Goal: Information Seeking & Learning: Learn about a topic

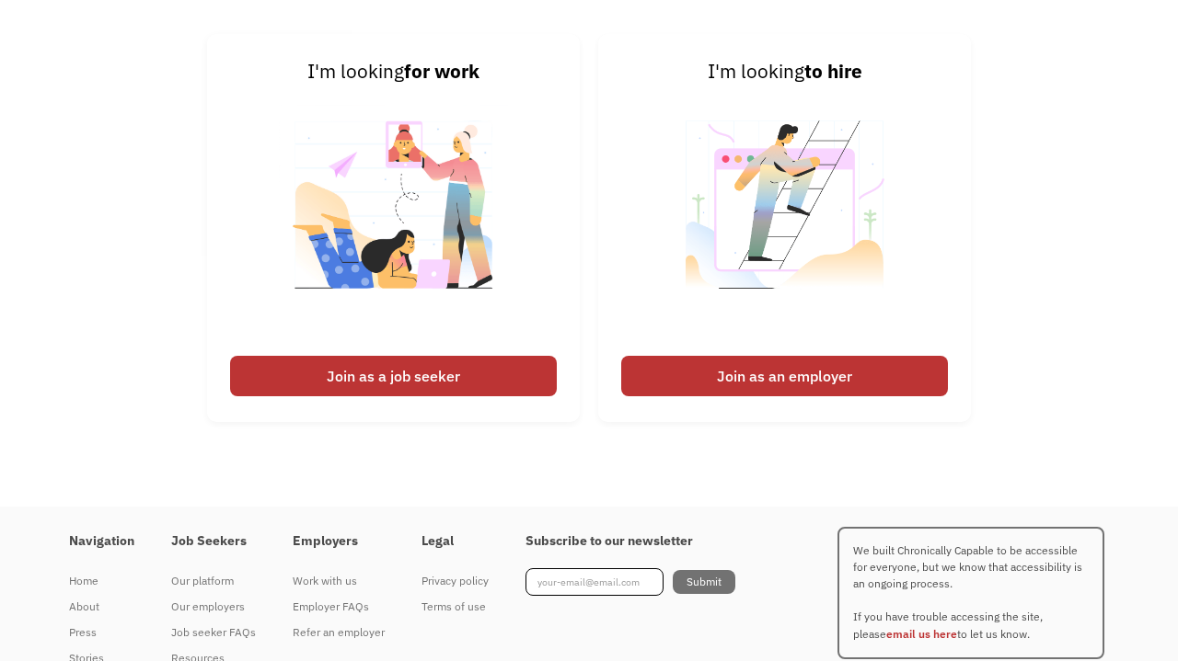
scroll to position [4372, 0]
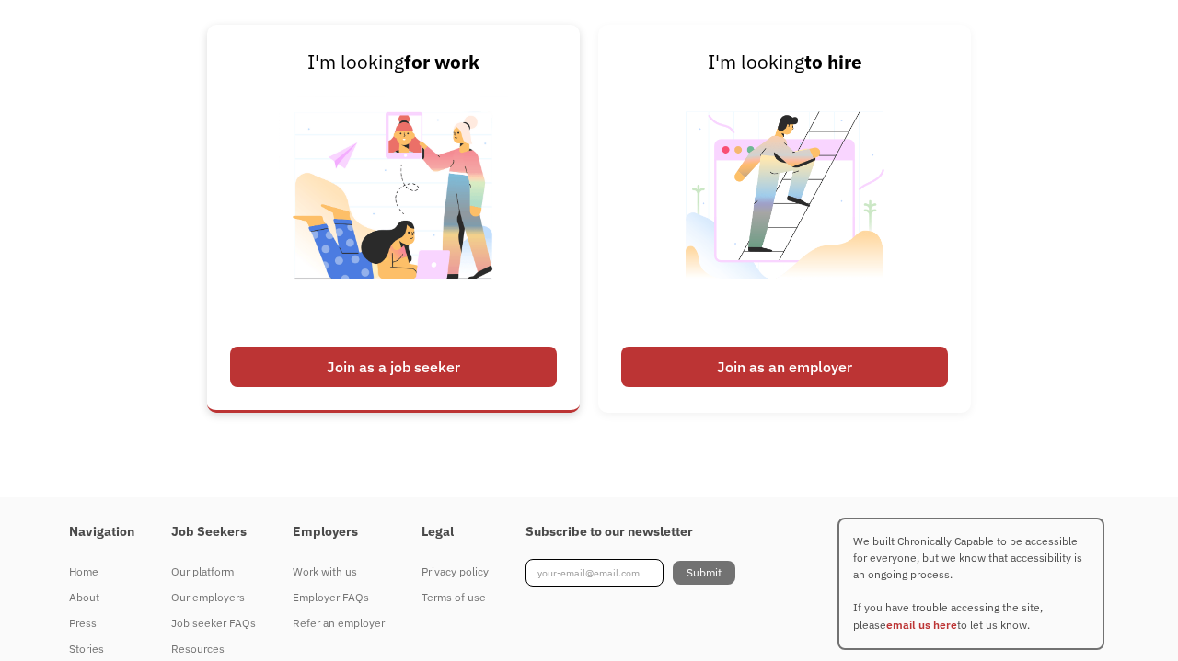
click at [472, 383] on div "Join as a job seeker" at bounding box center [393, 367] width 327 height 40
click at [492, 363] on div "Join as a job seeker" at bounding box center [393, 367] width 327 height 40
click at [402, 372] on div "Join as a job seeker" at bounding box center [393, 367] width 327 height 40
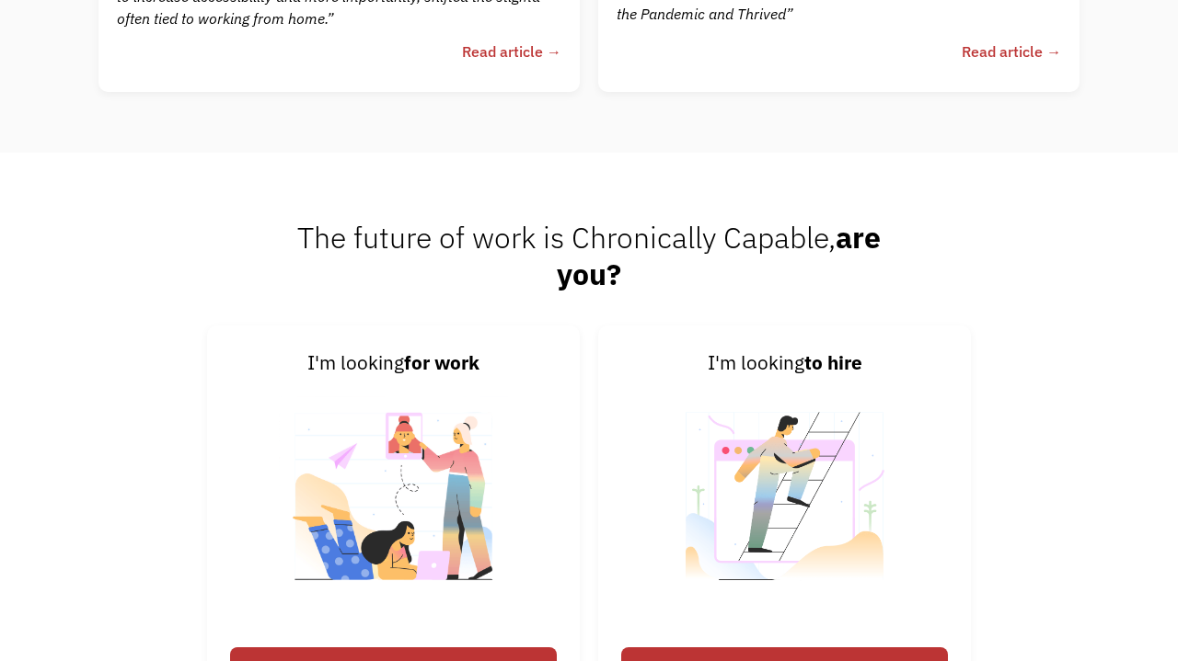
scroll to position [4143, 0]
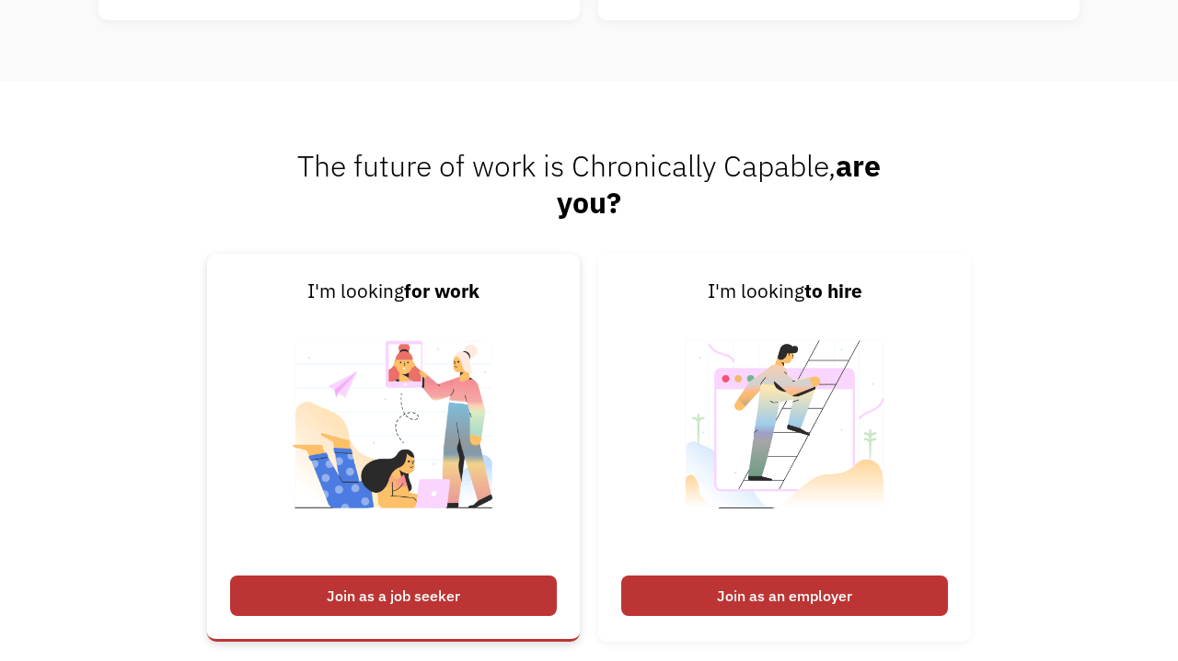
click at [418, 350] on img at bounding box center [393, 436] width 229 height 260
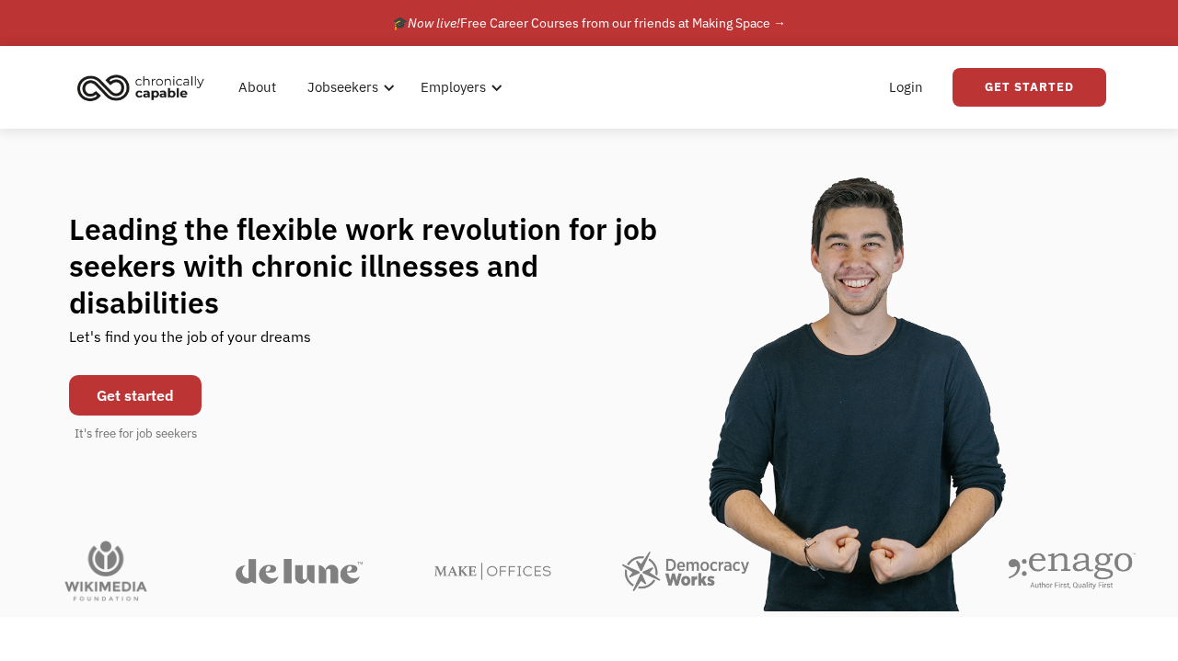
scroll to position [0, 0]
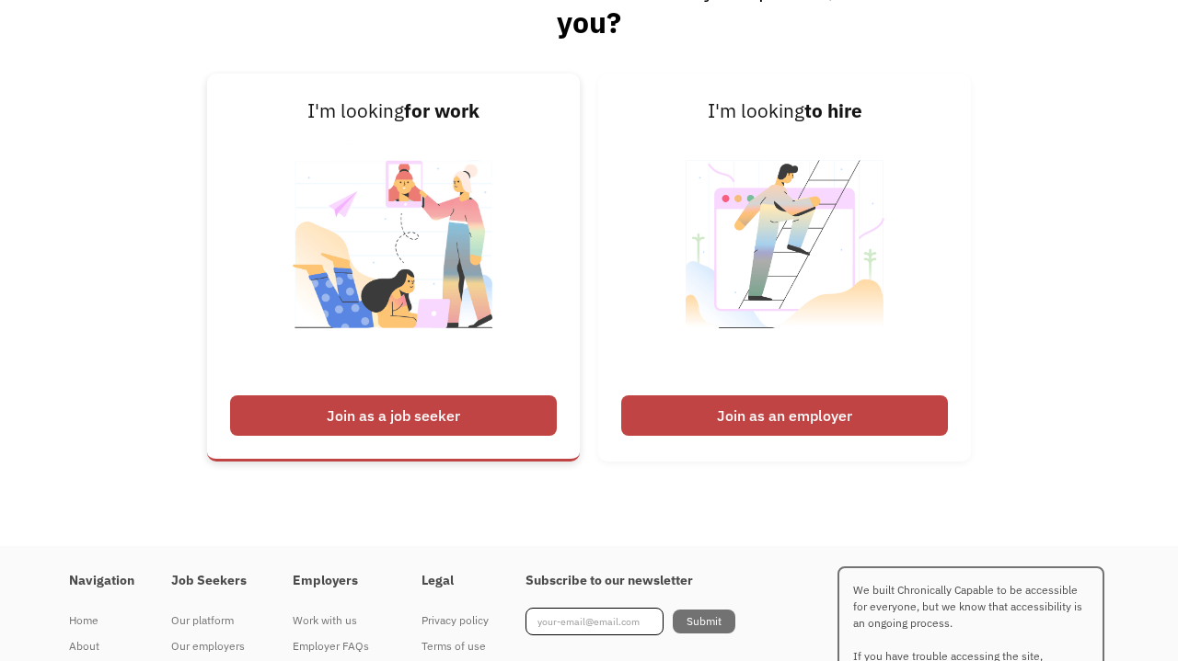
scroll to position [4324, 0]
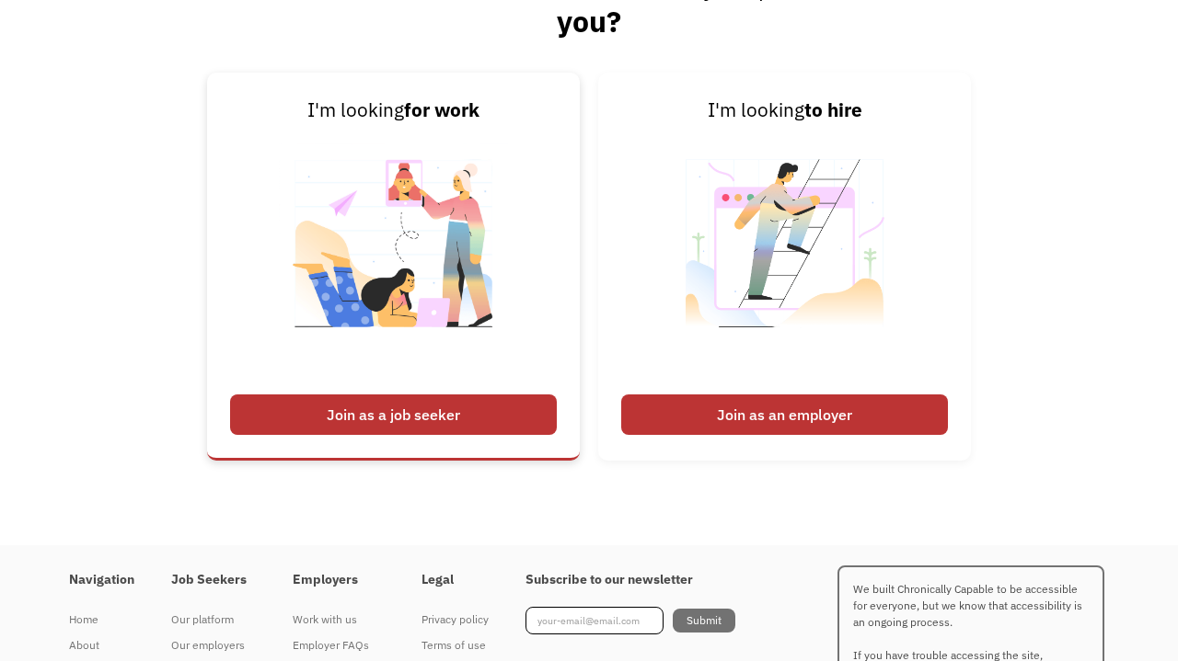
click at [374, 374] on img at bounding box center [393, 255] width 229 height 260
click at [374, 420] on div "Join as a job seeker" at bounding box center [393, 415] width 327 height 40
click at [412, 443] on link "I'm looking for work Join as a job seeker" at bounding box center [393, 267] width 373 height 388
click at [417, 443] on link "I'm looking for work Join as a job seeker" at bounding box center [393, 267] width 373 height 388
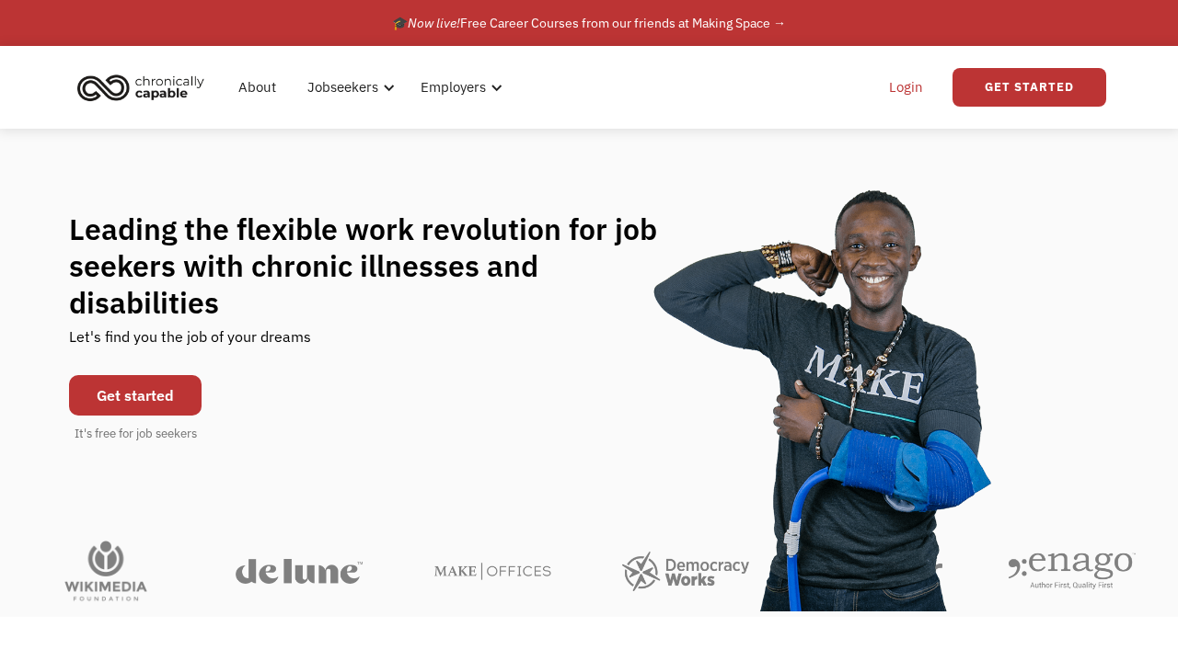
scroll to position [0, 0]
click at [998, 97] on link "Get Started" at bounding box center [1029, 87] width 154 height 39
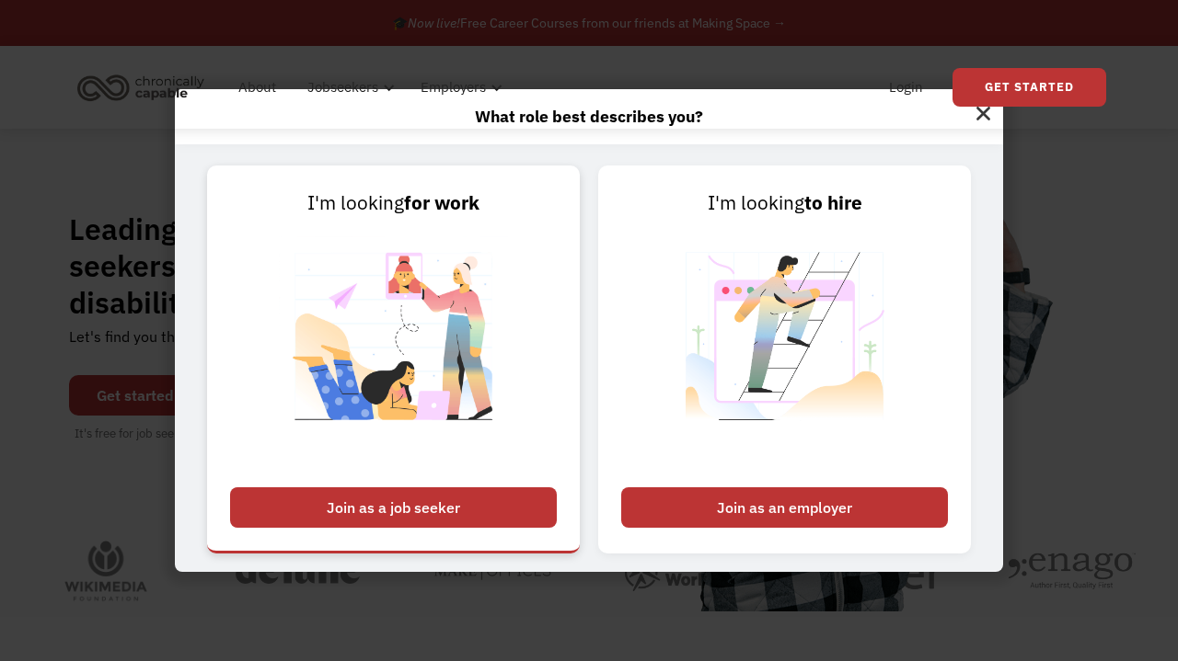
click at [448, 503] on div "Join as a job seeker" at bounding box center [393, 508] width 327 height 40
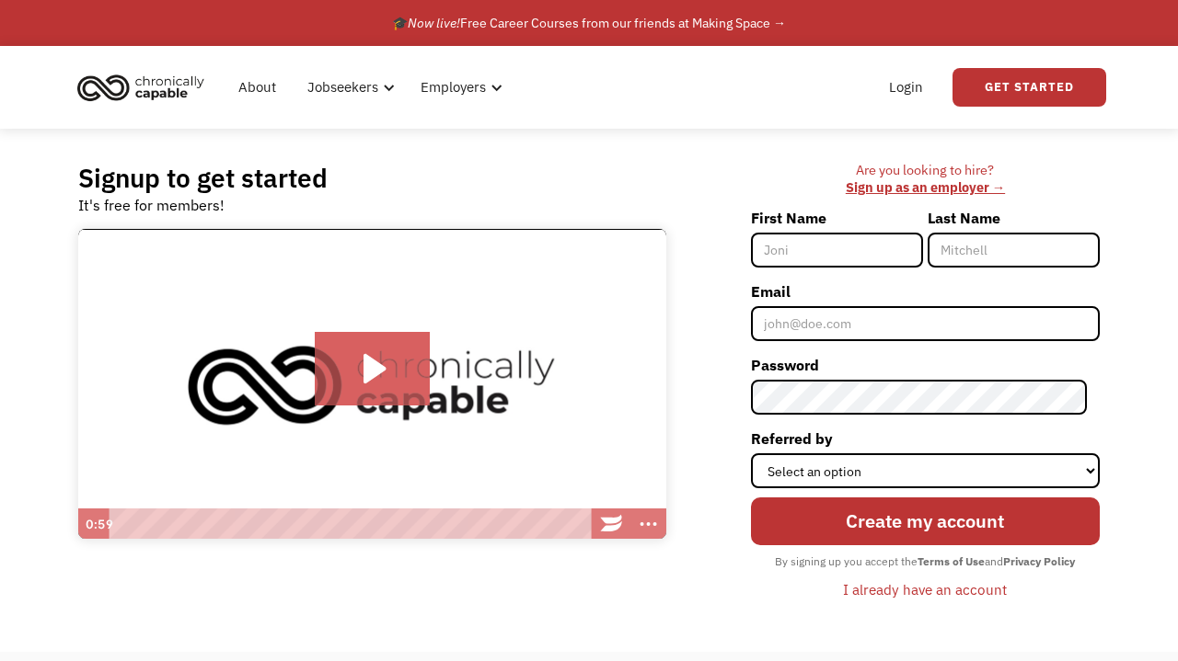
scroll to position [15, 0]
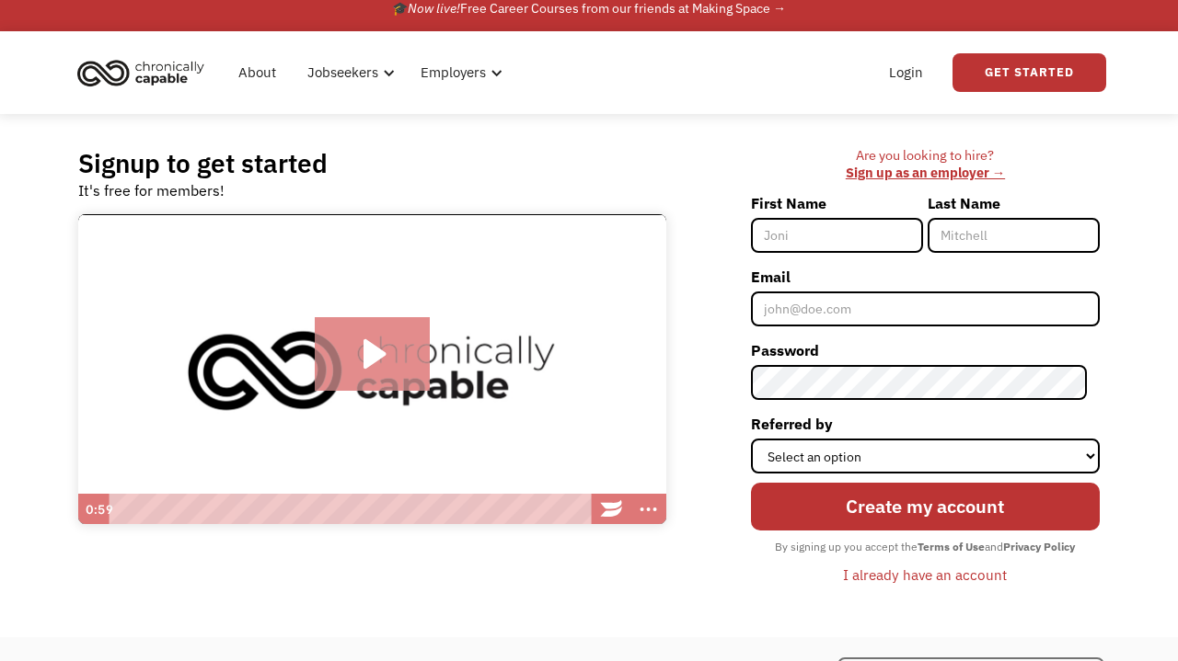
click at [387, 332] on icon "Play Video: Introducing Chronically Capable" at bounding box center [372, 354] width 115 height 74
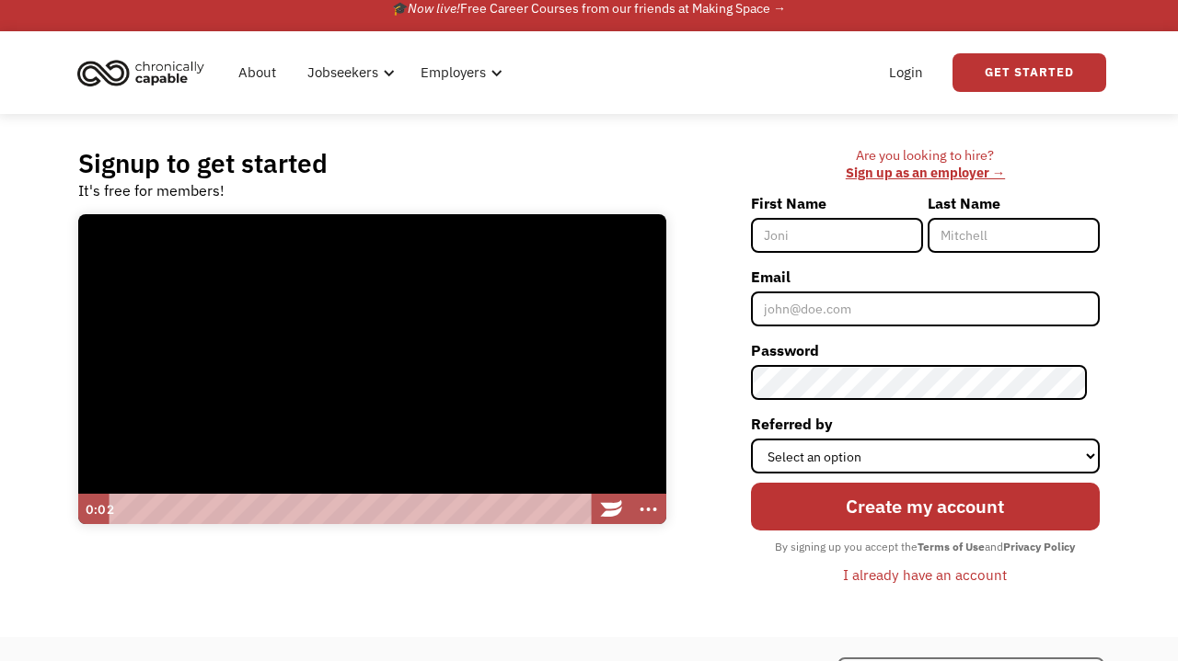
click at [283, 503] on div "Playbar" at bounding box center [352, 509] width 466 height 31
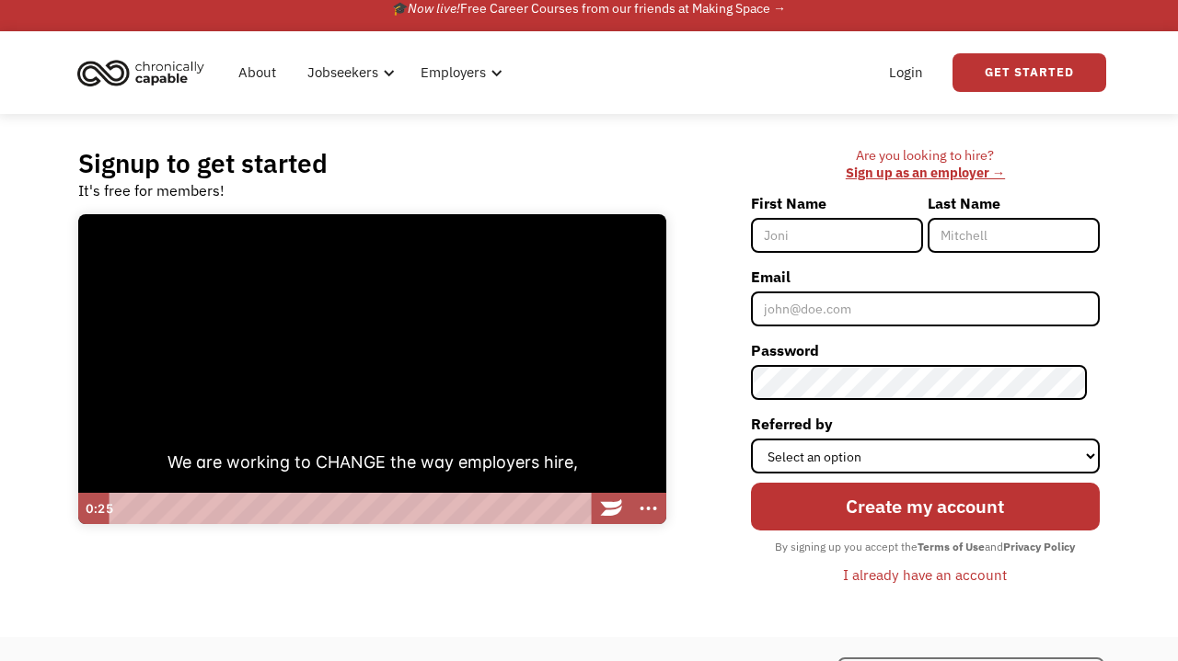
click at [513, 315] on div at bounding box center [372, 368] width 588 height 311
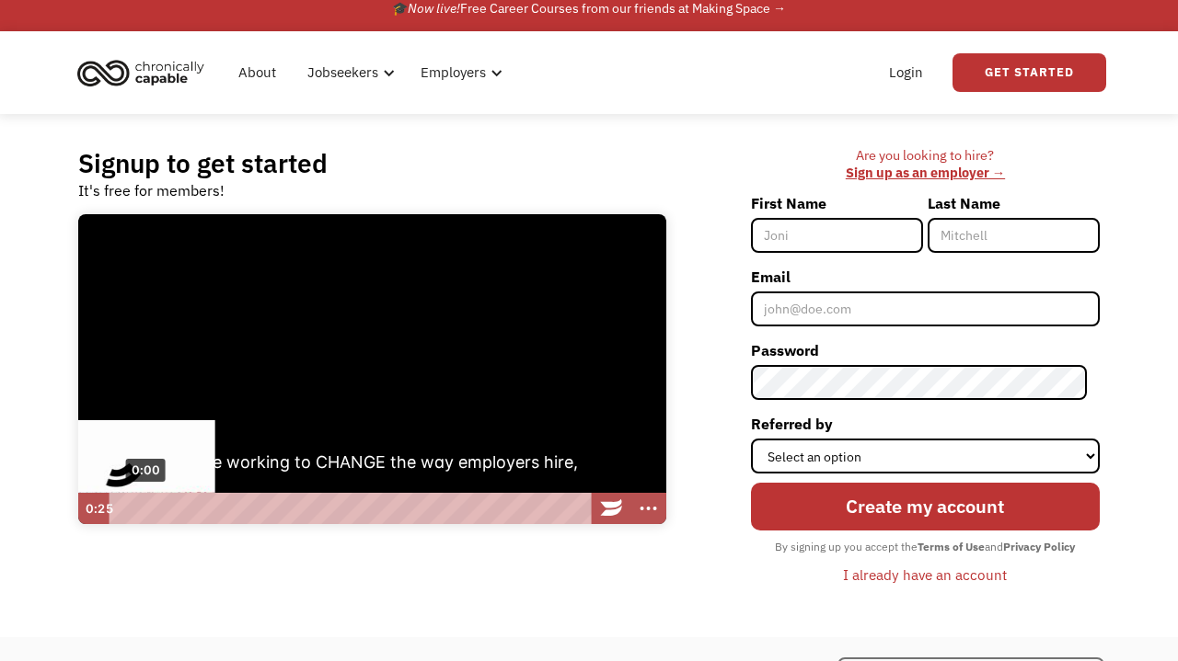
click at [119, 506] on div "0:00" at bounding box center [352, 508] width 466 height 31
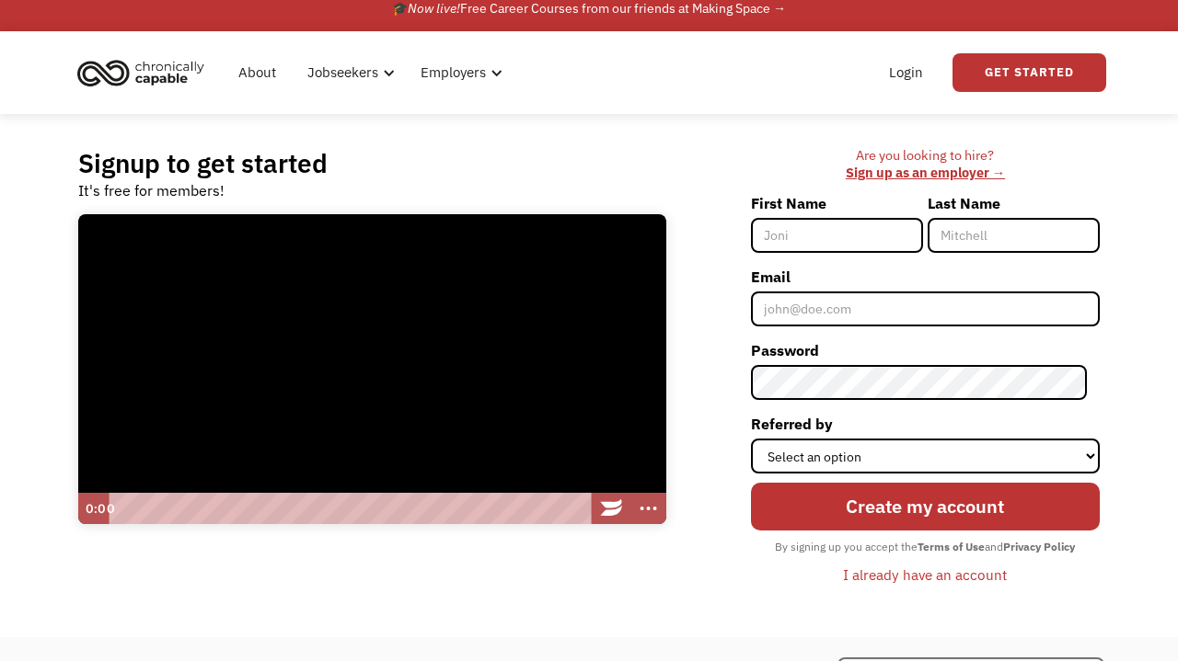
click at [561, 376] on div at bounding box center [372, 368] width 588 height 311
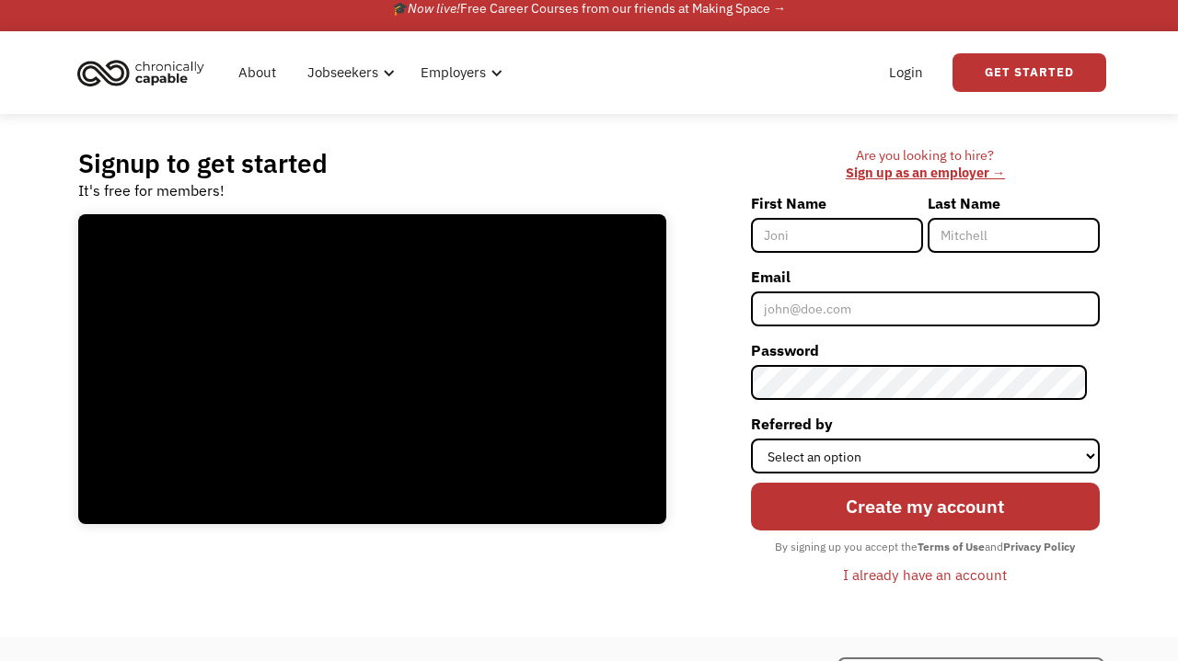
click at [551, 187] on div "Signup to get started It's free for members!" at bounding box center [372, 174] width 588 height 54
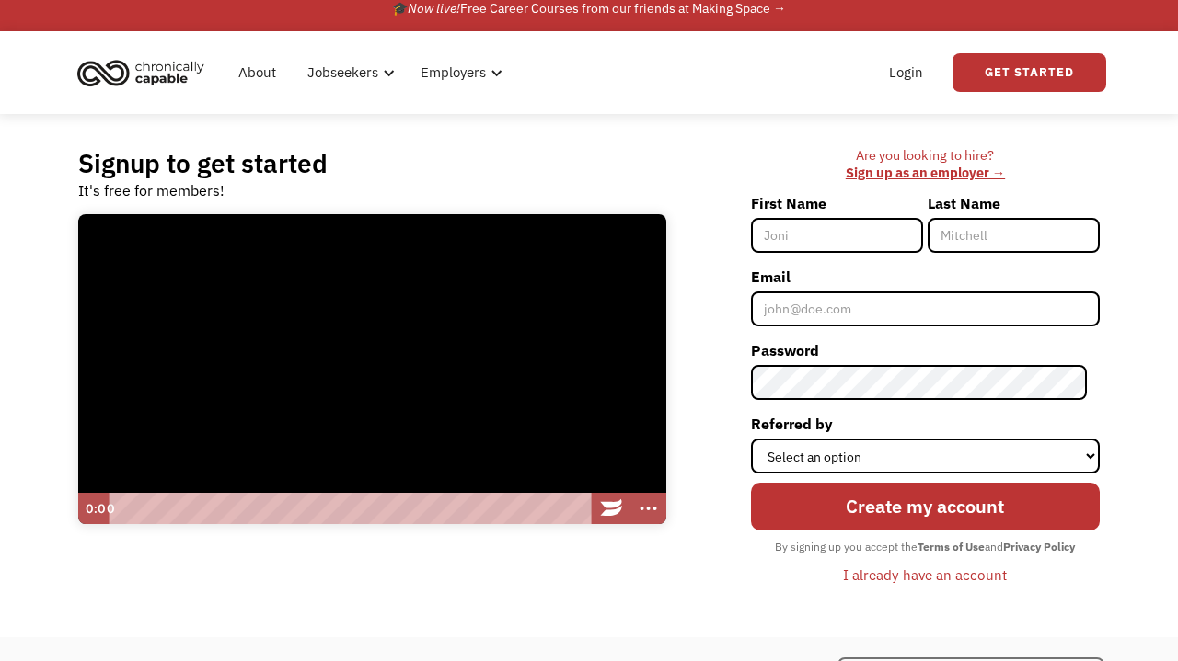
click at [499, 302] on div at bounding box center [372, 368] width 588 height 311
click at [379, 414] on div at bounding box center [372, 368] width 588 height 311
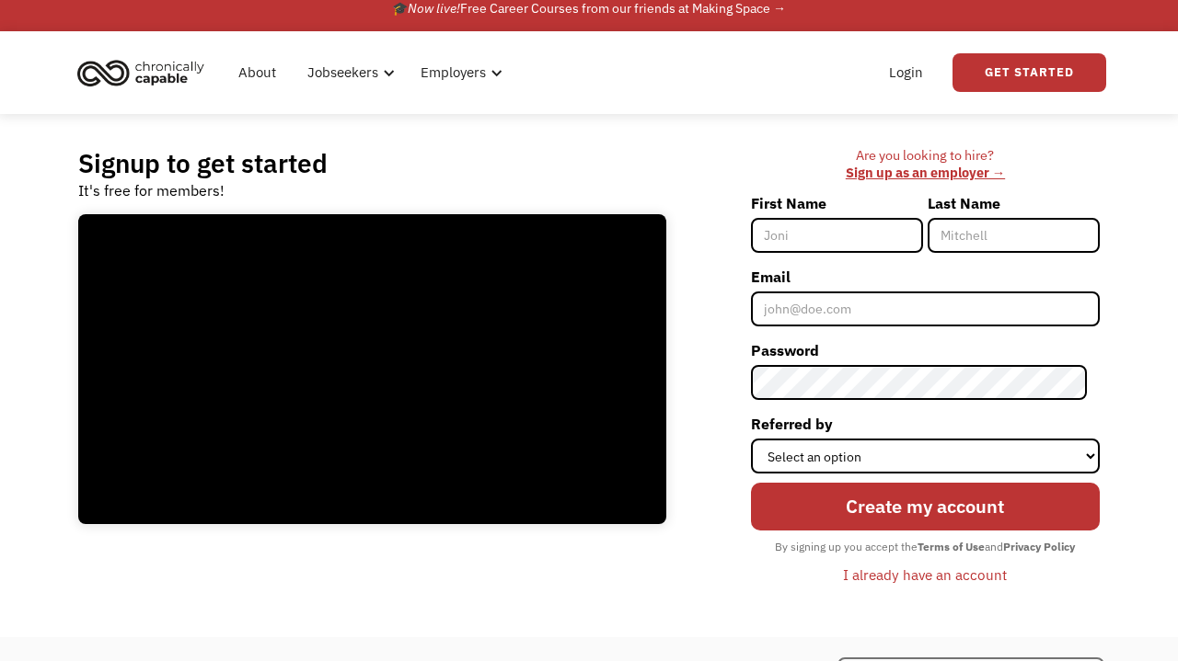
click at [794, 8] on link "🎓 Now live! Free Career Courses from our friends at Making Space →" at bounding box center [589, 8] width 1178 height 46
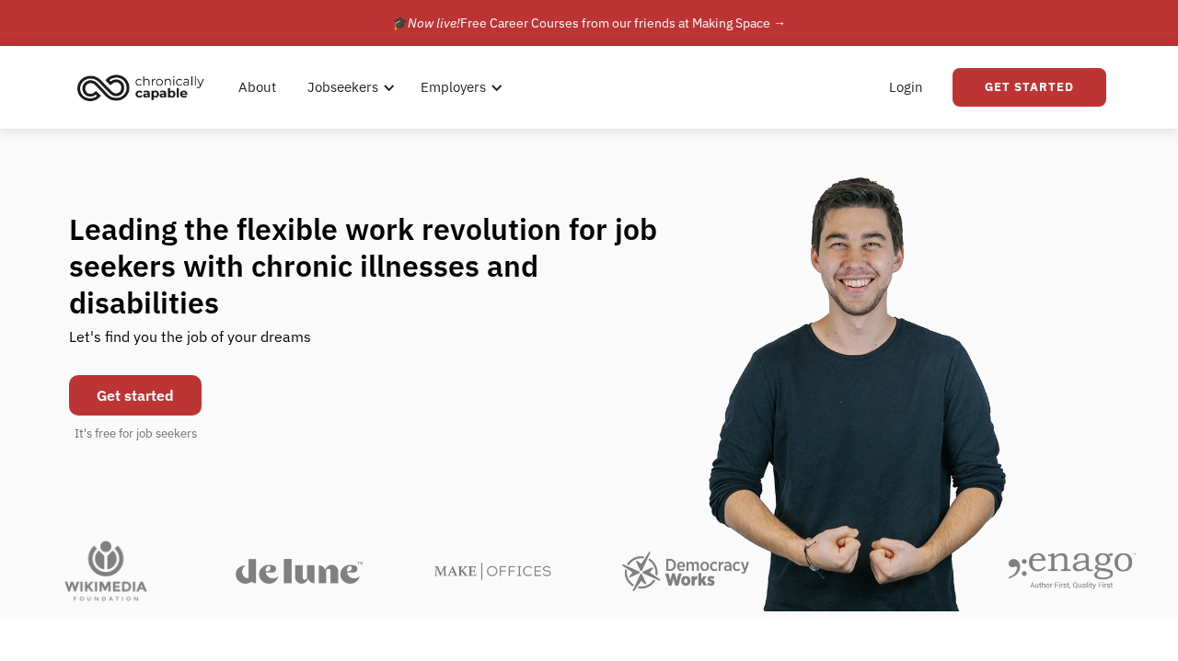
click at [530, 6] on link "🎓 Now live! Free Career Courses from our friends at Making Space →" at bounding box center [589, 23] width 1178 height 46
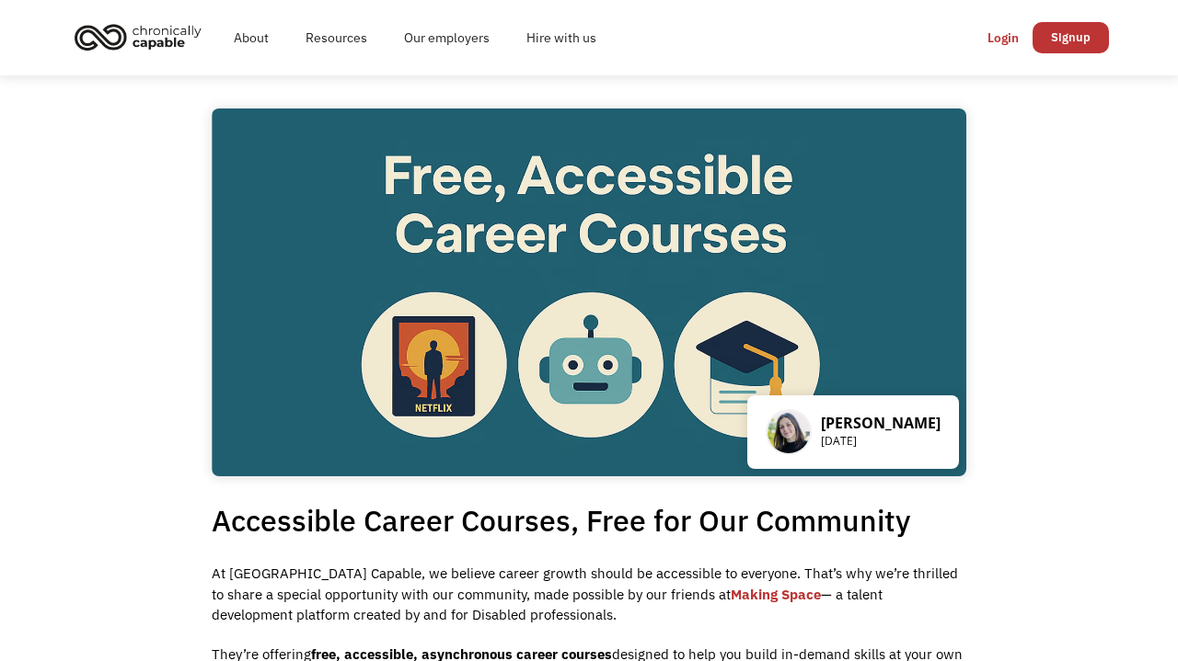
click at [144, 33] on img "home" at bounding box center [138, 37] width 138 height 40
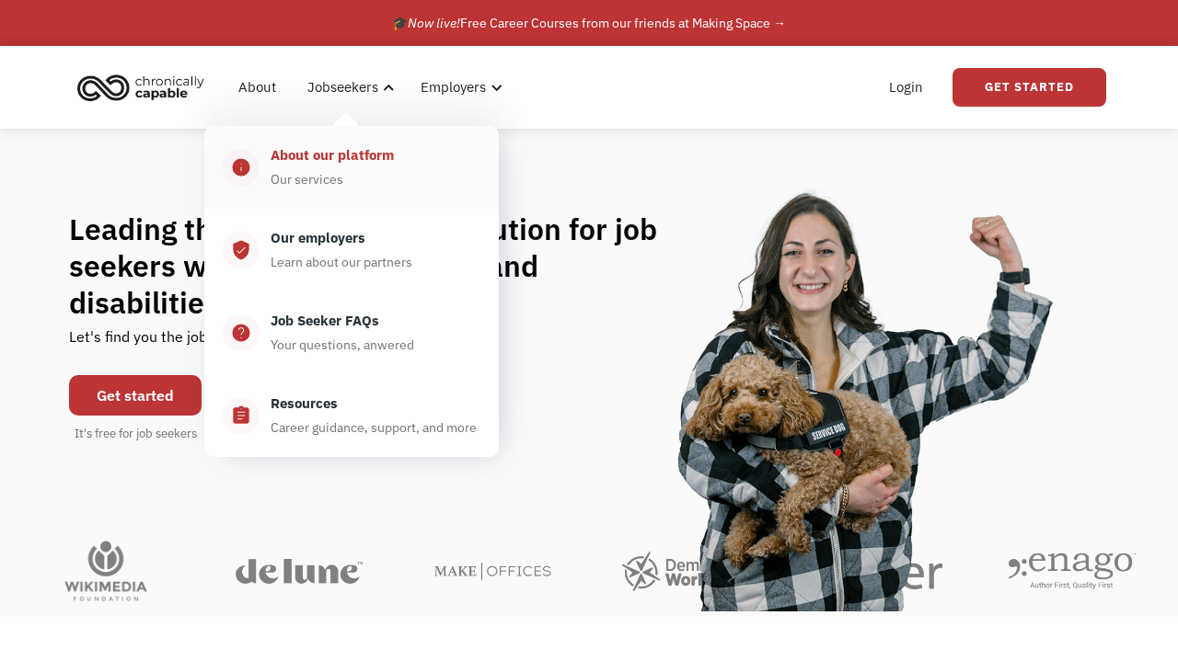
click at [333, 155] on div "About our platform" at bounding box center [331, 155] width 123 height 22
